Goal: Task Accomplishment & Management: Complete application form

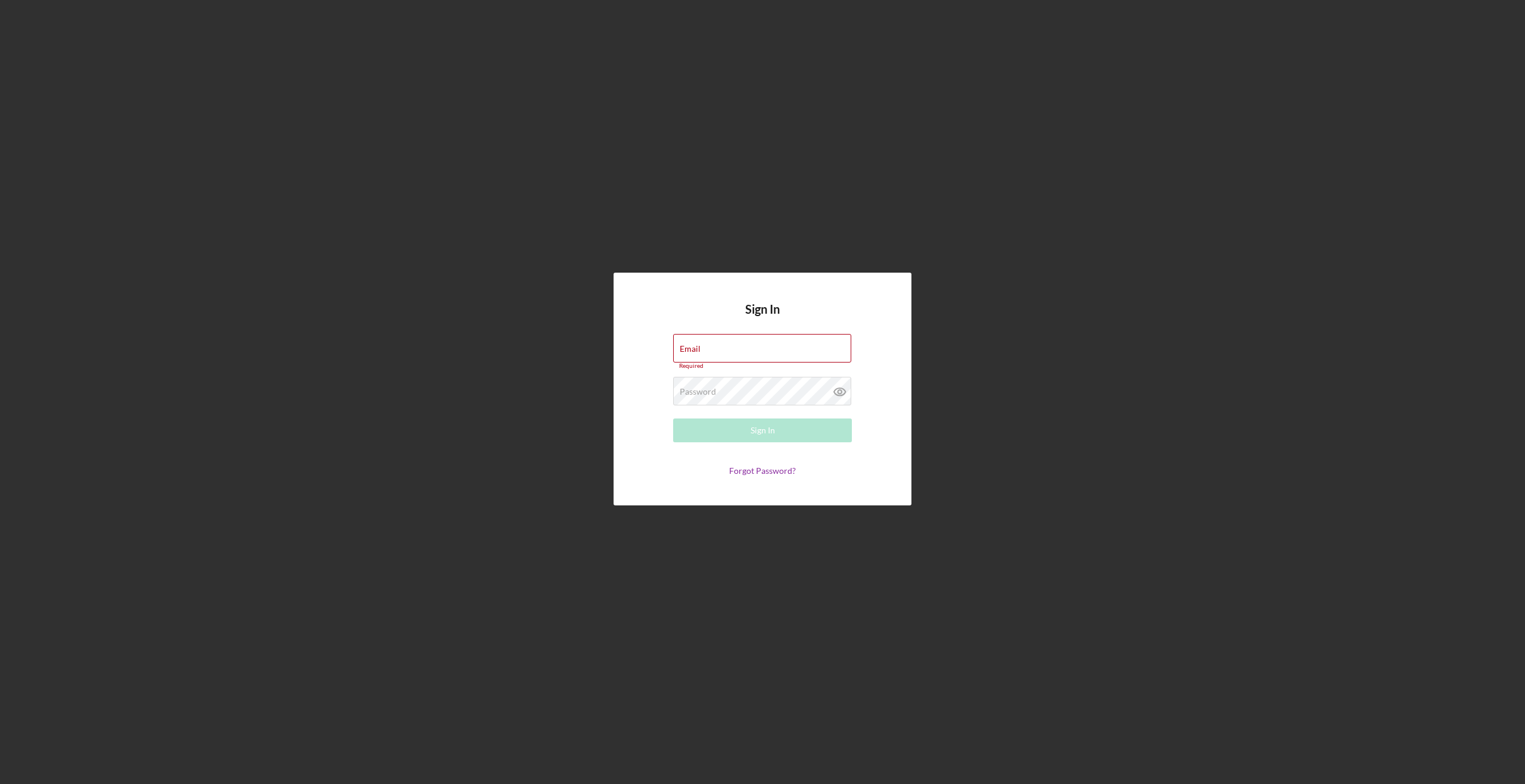
type input "[PERSON_NAME][EMAIL_ADDRESS][PERSON_NAME][DOMAIN_NAME]"
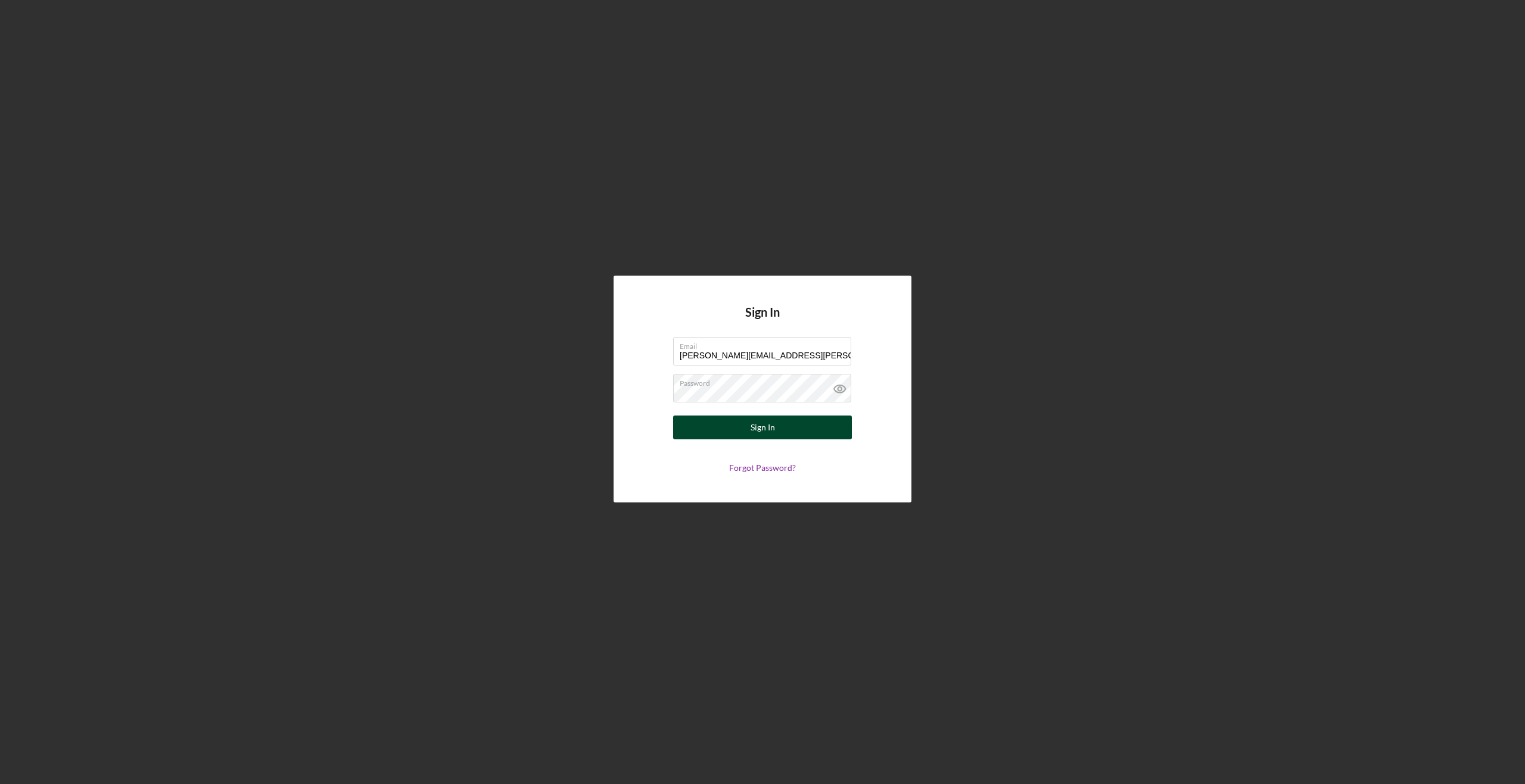
click at [764, 428] on div "Sign In" at bounding box center [762, 428] width 25 height 24
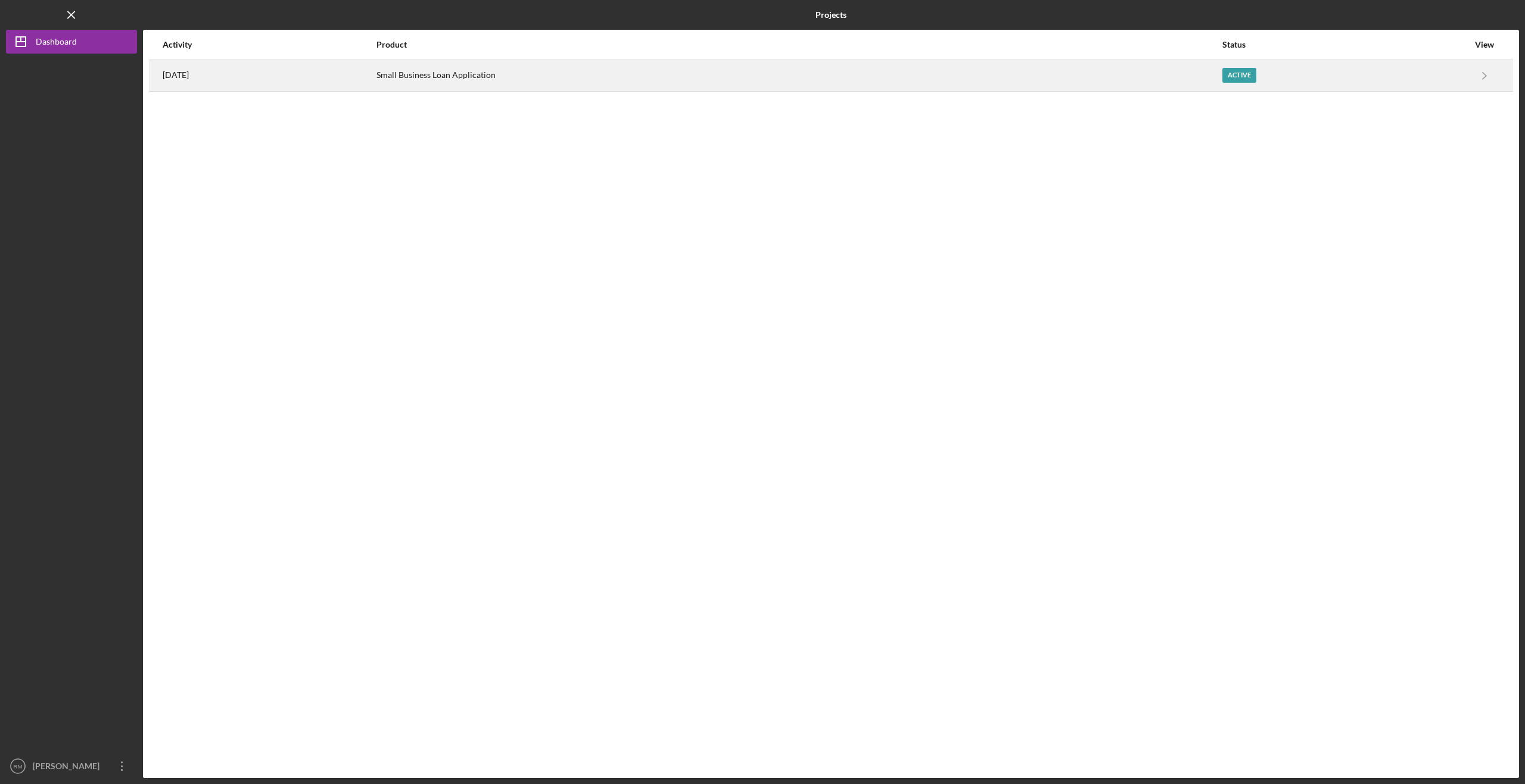
click at [1306, 73] on div "Active" at bounding box center [1345, 76] width 246 height 29
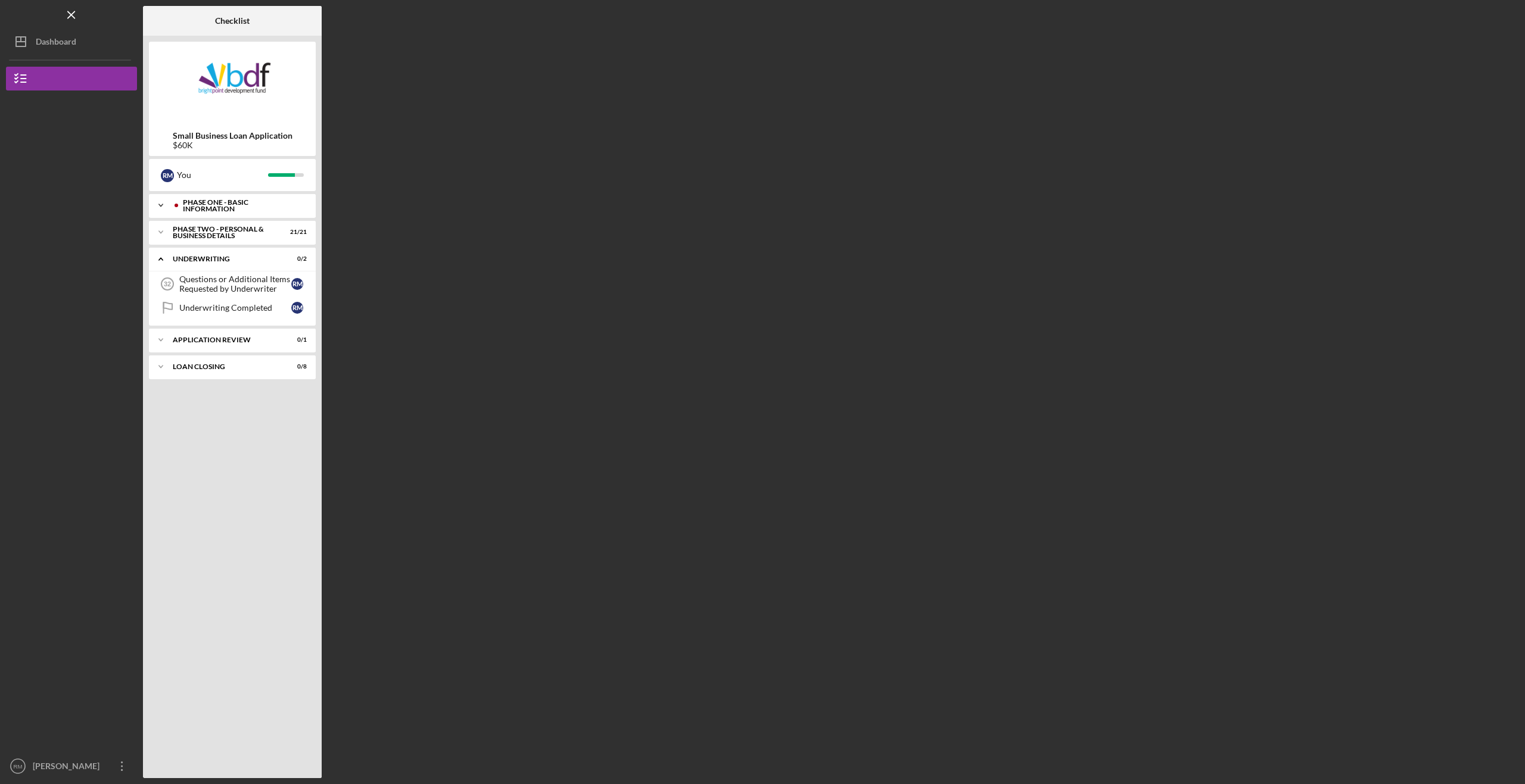
click at [194, 204] on div "Phase One - Basic Information" at bounding box center [242, 206] width 118 height 14
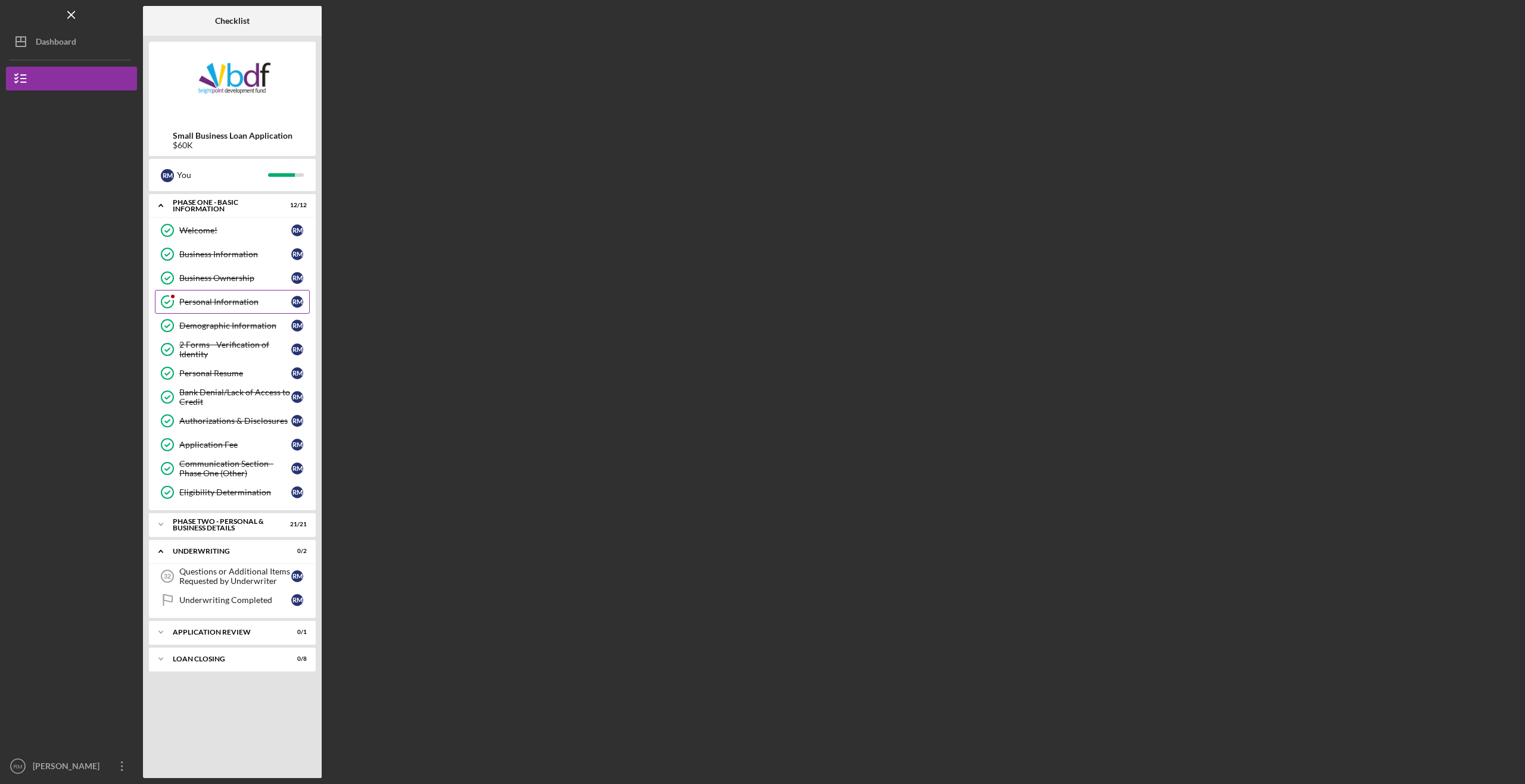
click at [181, 306] on icon "Personal Information" at bounding box center [167, 302] width 29 height 29
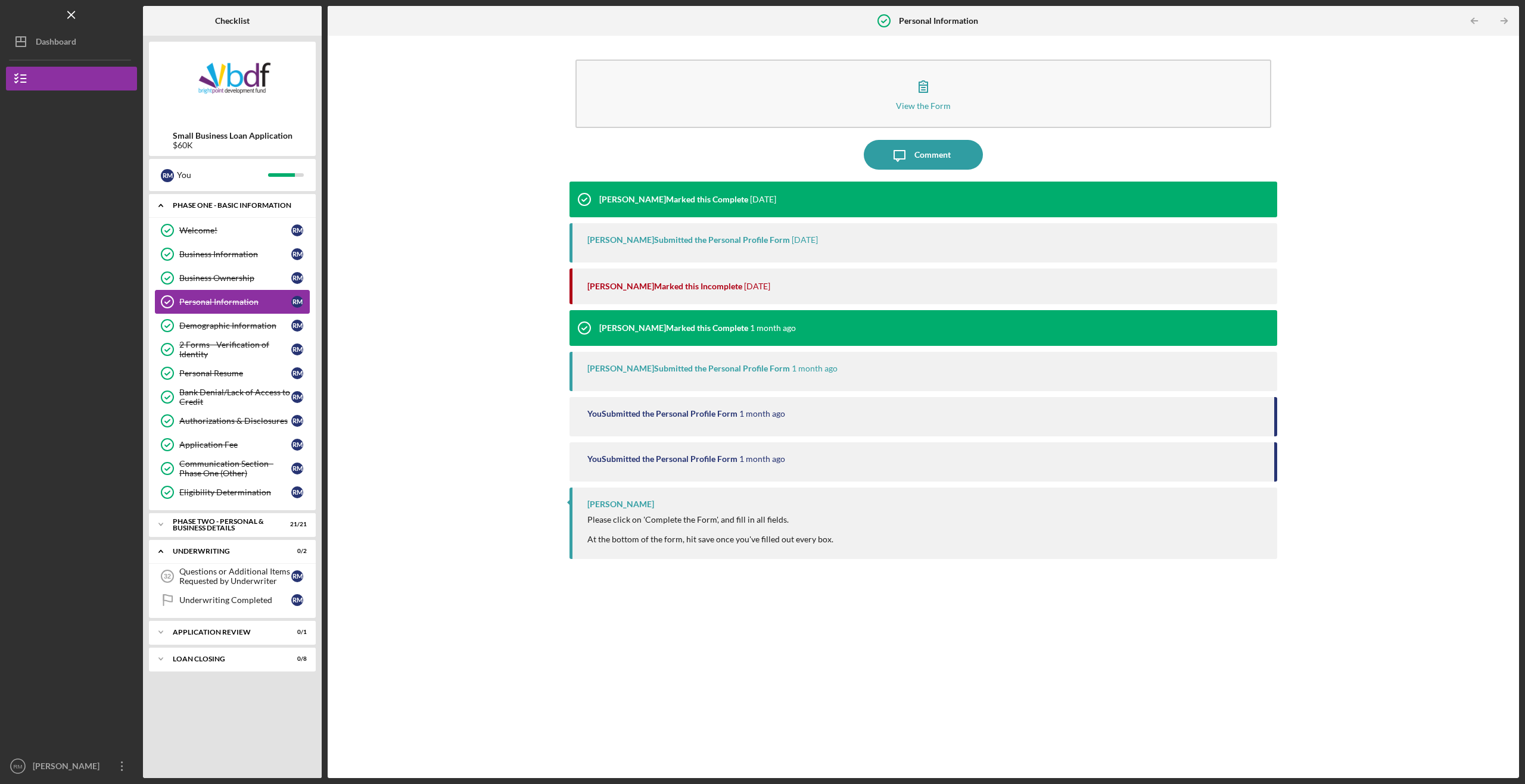
click at [159, 207] on icon "Icon/Expander" at bounding box center [161, 205] width 24 height 24
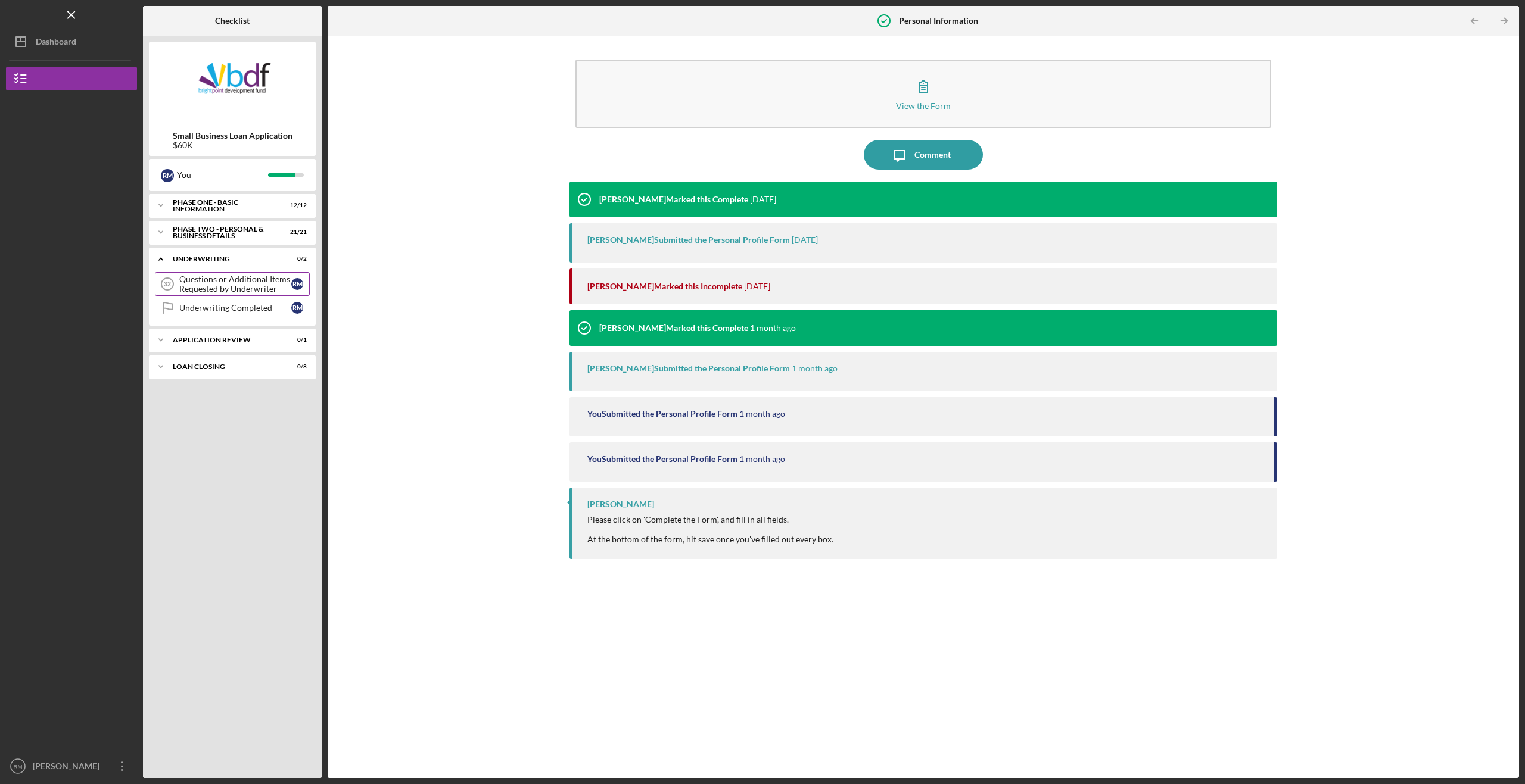
click at [191, 278] on div "Questions or Additional Items Requested by Underwriter" at bounding box center [236, 284] width 112 height 19
